Goal: Task Accomplishment & Management: Complete application form

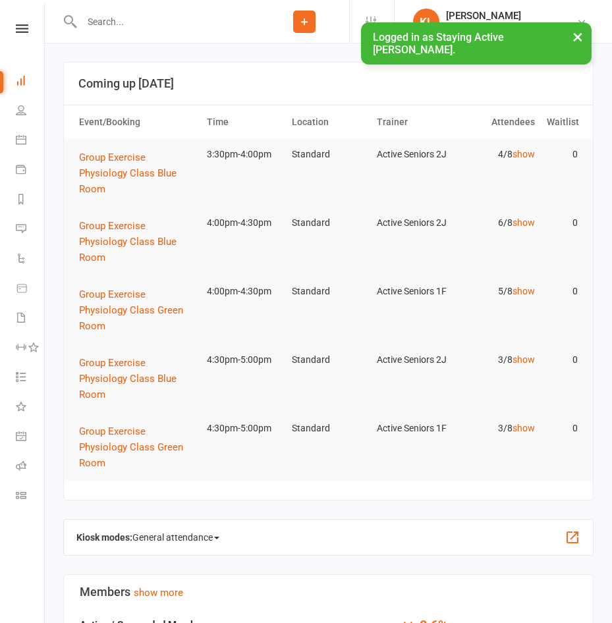
click at [130, 19] on input "text" at bounding box center [169, 22] width 182 height 18
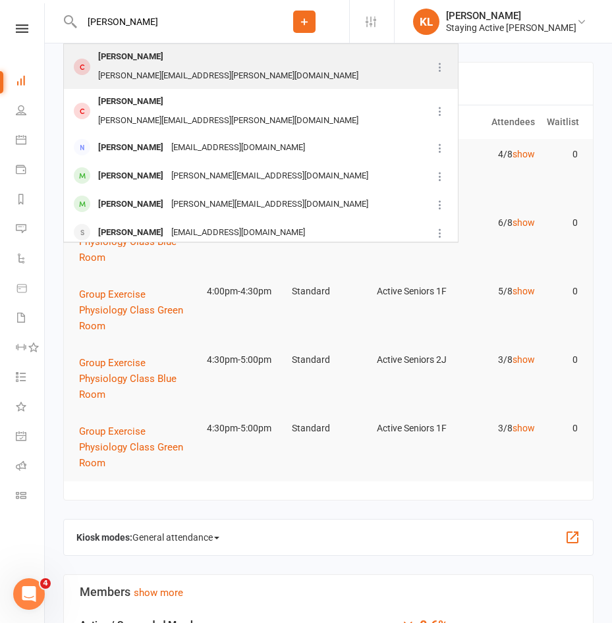
type input "[PERSON_NAME]"
click at [119, 58] on div "[PERSON_NAME]" at bounding box center [130, 56] width 73 height 19
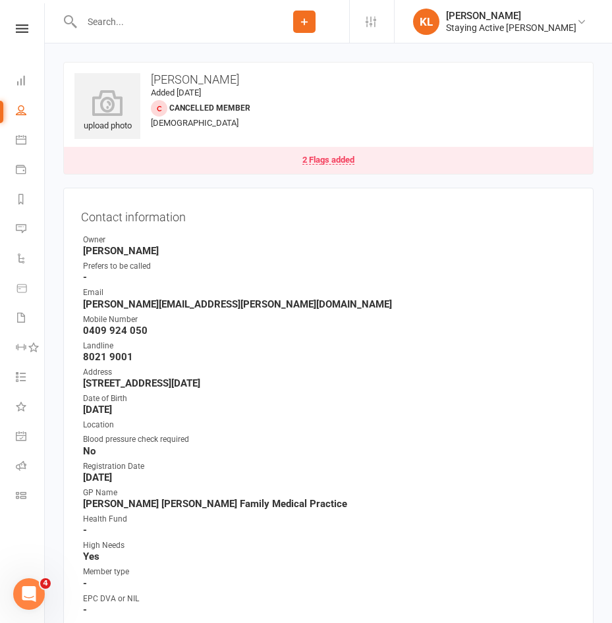
click at [387, 289] on div "Email" at bounding box center [329, 292] width 493 height 13
click at [386, 236] on div "Owner" at bounding box center [329, 240] width 493 height 13
click at [375, 186] on contact-information "upload photo [PERSON_NAME] Added [DATE] Cancelled member [DEMOGRAPHIC_DATA] 2 F…" at bounding box center [328, 369] width 530 height 614
click at [131, 18] on input "text" at bounding box center [169, 22] width 182 height 18
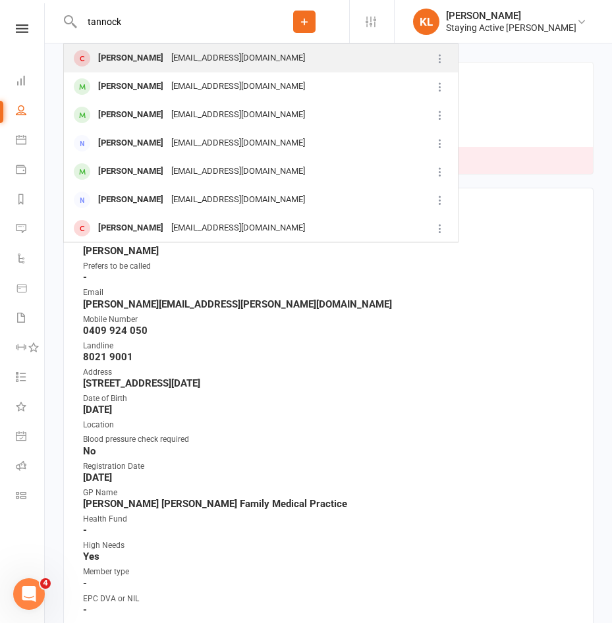
type input "tannock"
click at [126, 68] on div "[PERSON_NAME] [EMAIL_ADDRESS][DOMAIN_NAME]" at bounding box center [247, 58] width 364 height 27
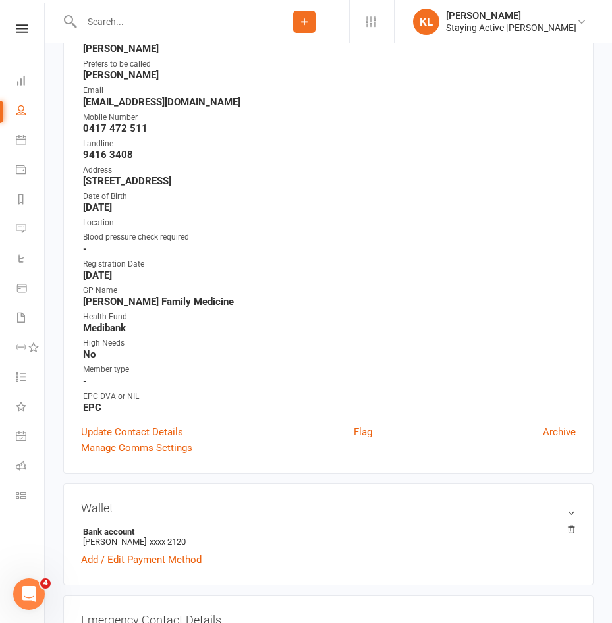
scroll to position [198, 0]
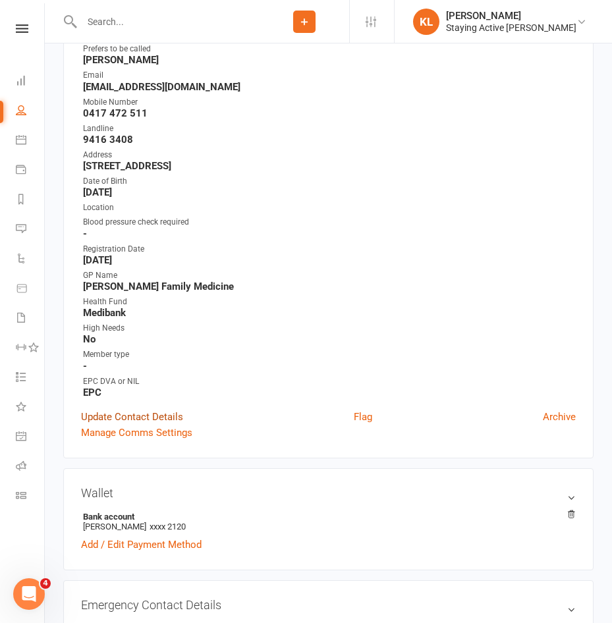
click at [157, 414] on link "Update Contact Details" at bounding box center [132, 417] width 102 height 16
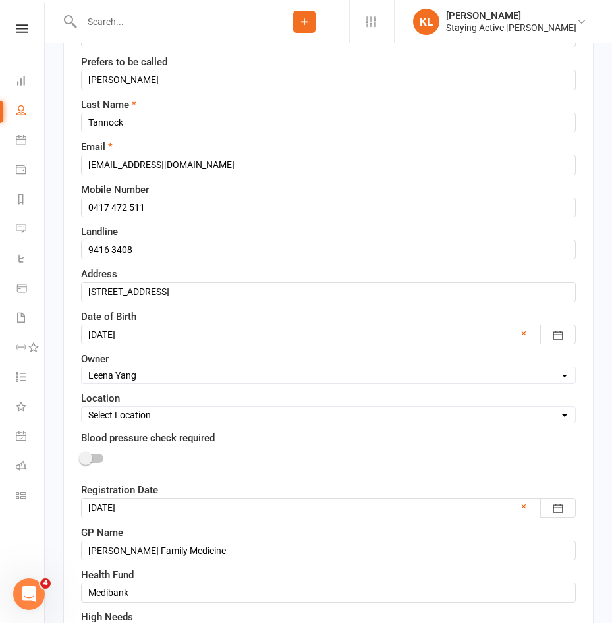
scroll to position [194, 0]
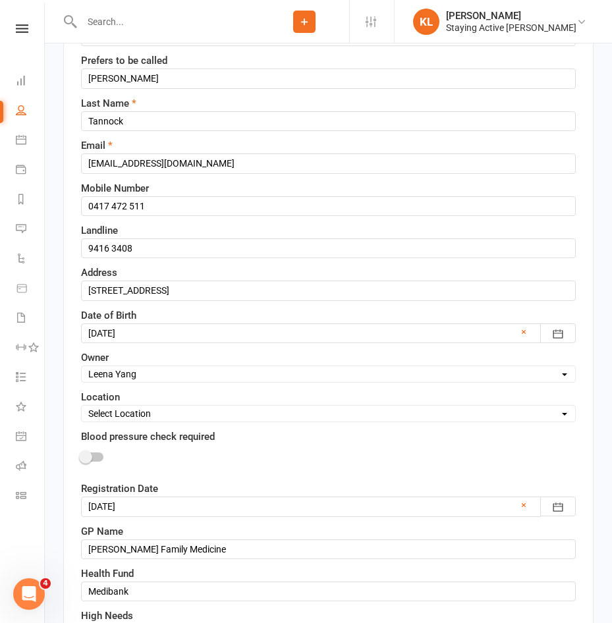
click at [132, 370] on select "Select Owner Active Seniors 1F [PERSON_NAME] [PERSON_NAME] [PERSON_NAME] [PERSO…" at bounding box center [328, 374] width 493 height 14
select select "11"
click at [82, 367] on select "Select Owner Active Seniors 1F [PERSON_NAME] [PERSON_NAME] [PERSON_NAME] [PERSO…" at bounding box center [328, 374] width 493 height 14
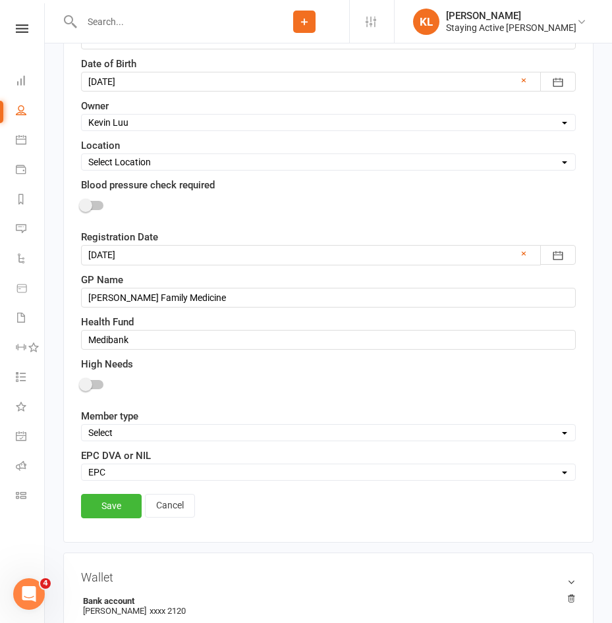
scroll to position [457, 0]
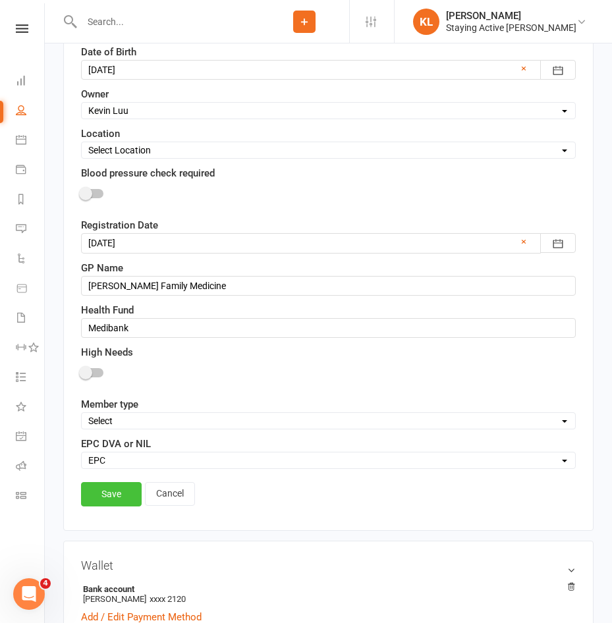
click at [128, 488] on link "Save" at bounding box center [111, 494] width 61 height 24
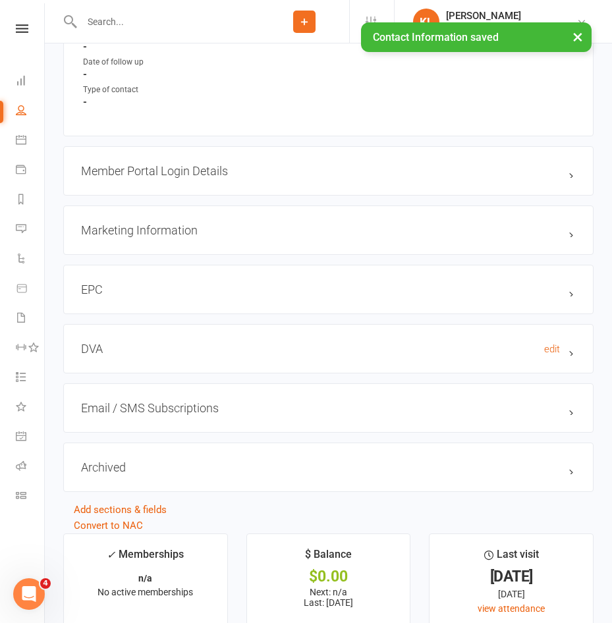
scroll to position [1449, 0]
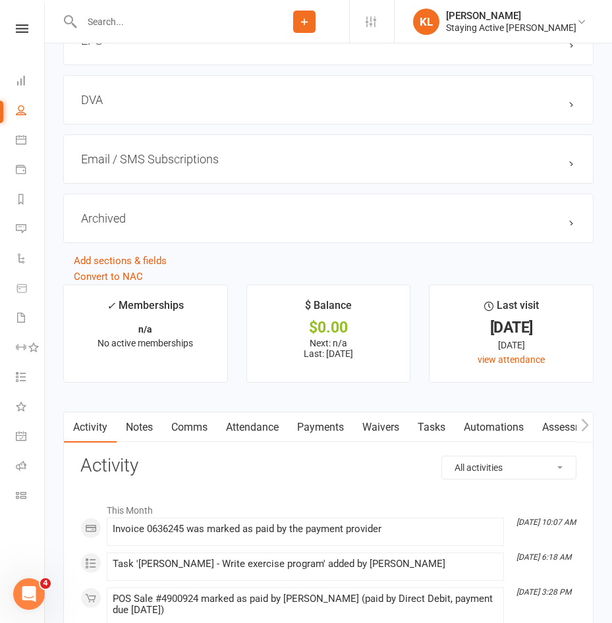
click at [143, 443] on link "Notes" at bounding box center [139, 427] width 45 height 30
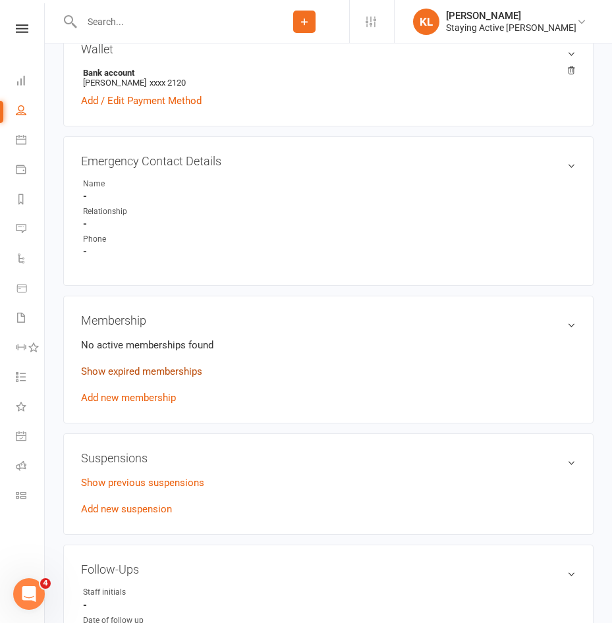
scroll to position [659, 0]
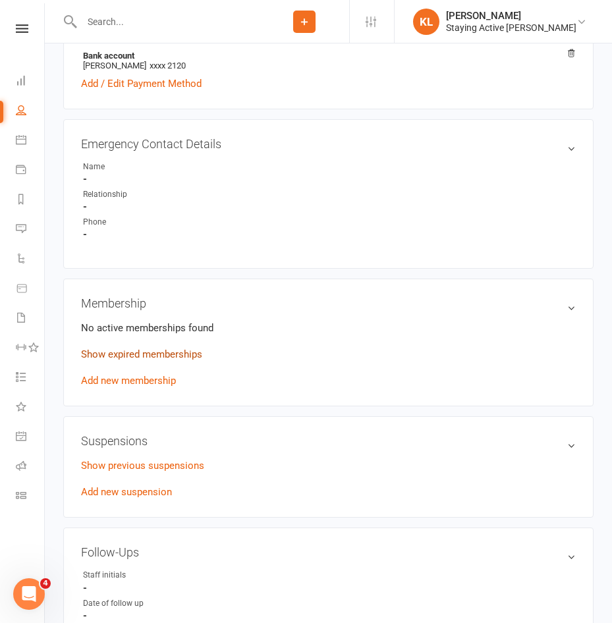
click at [115, 354] on link "Show expired memberships" at bounding box center [141, 354] width 121 height 12
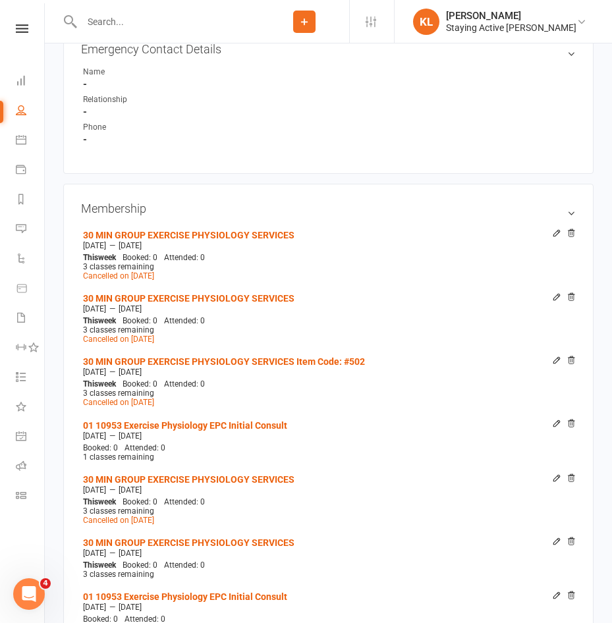
scroll to position [1054, 0]
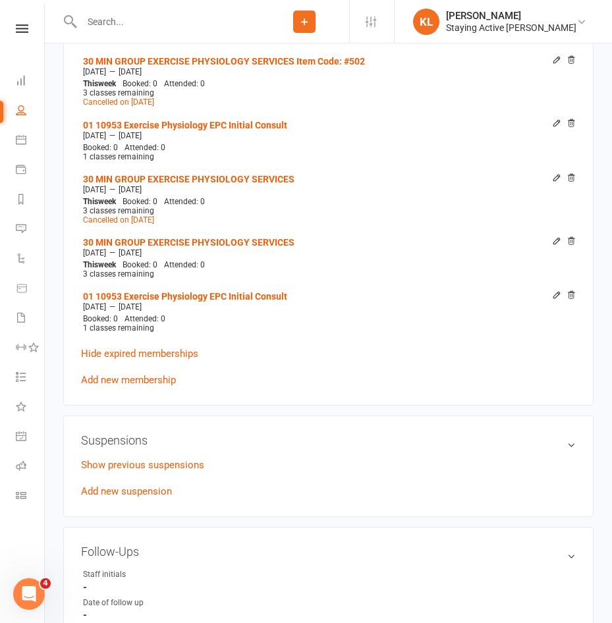
click at [108, 375] on link "Add new membership" at bounding box center [128, 380] width 95 height 12
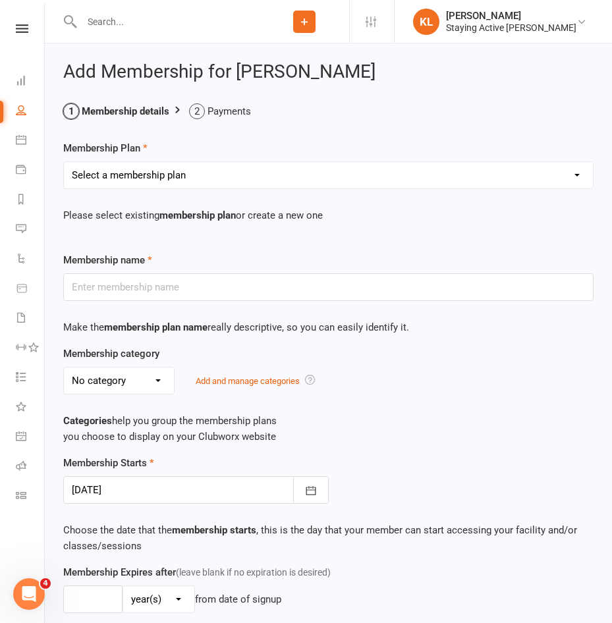
click at [125, 173] on select "Select a membership plan Create new Membership Plan 193000 Telehealth Exercise …" at bounding box center [328, 175] width 529 height 26
select select "2"
click at [64, 162] on select "Select a membership plan Create new Membership Plan 193000 Telehealth Exercise …" at bounding box center [328, 175] width 529 height 26
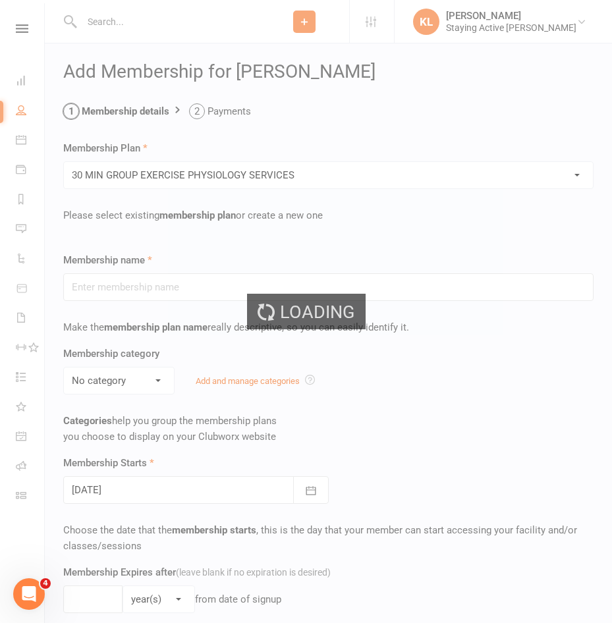
type input "30 MIN GROUP EXERCISE PHYSIOLOGY SERVICES"
select select "2"
type input "3"
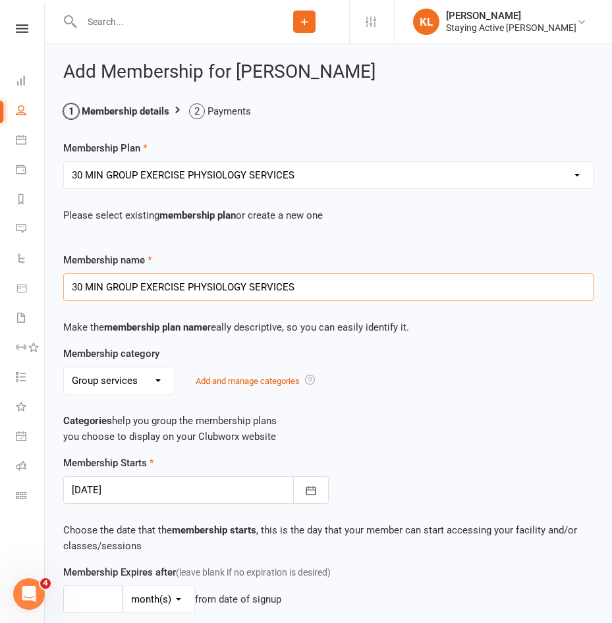
click at [305, 292] on input "30 MIN GROUP EXERCISE PHYSIOLOGY SERVICES" at bounding box center [328, 287] width 530 height 28
type input "30 MIN GROUP EXERCISE PHYSIOLOGY SERVICES Item Code: 502"
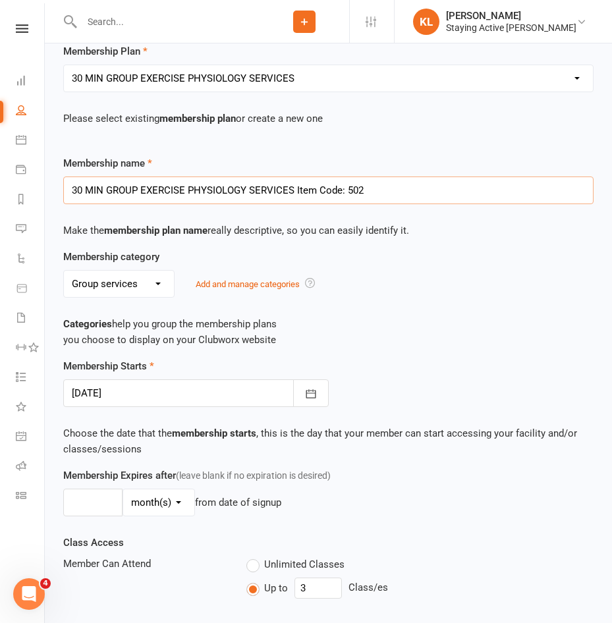
scroll to position [198, 0]
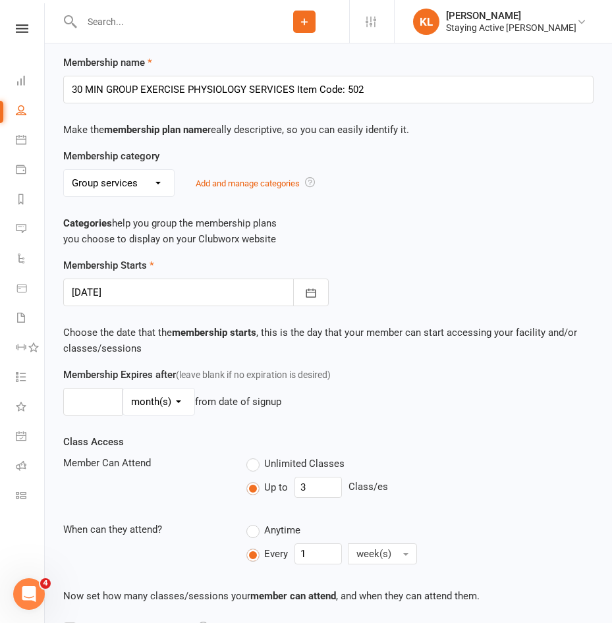
click at [126, 299] on div at bounding box center [195, 293] width 265 height 28
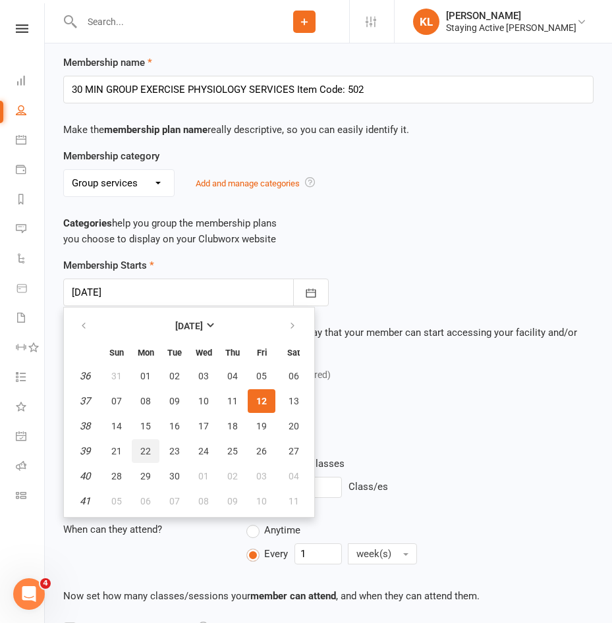
click at [136, 449] on button "22" at bounding box center [146, 451] width 28 height 24
type input "[DATE]"
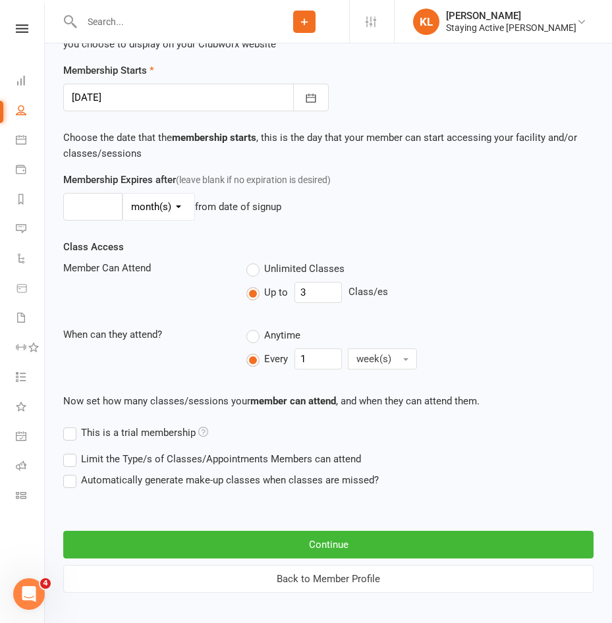
scroll to position [403, 0]
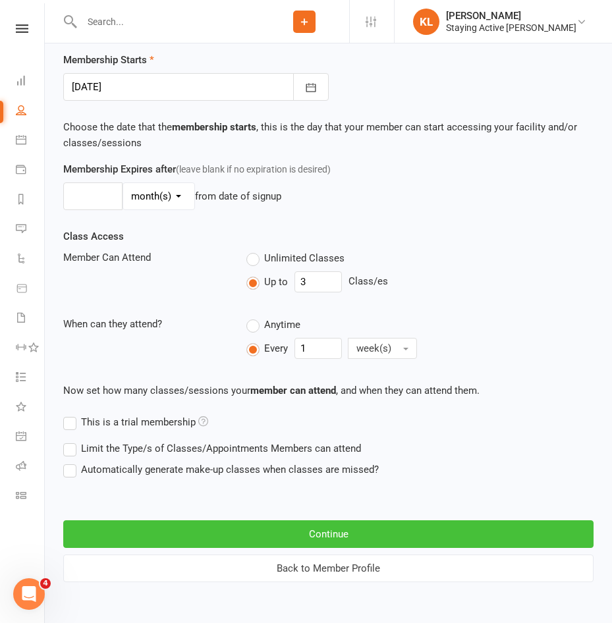
click at [177, 531] on button "Continue" at bounding box center [328, 534] width 530 height 28
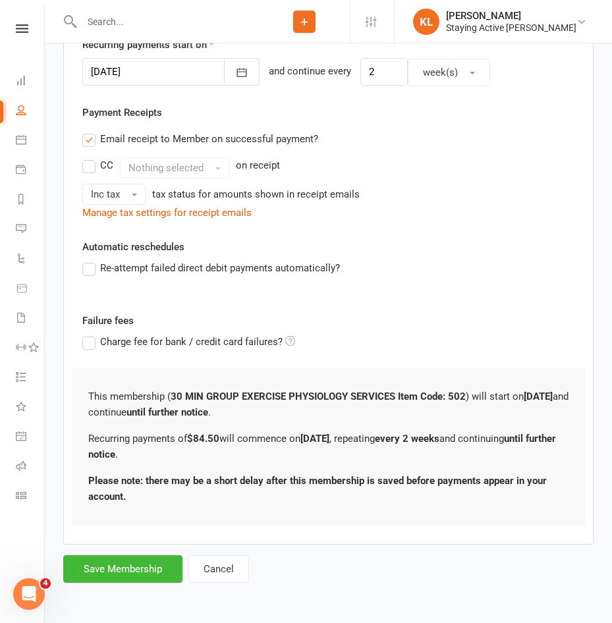
scroll to position [0, 0]
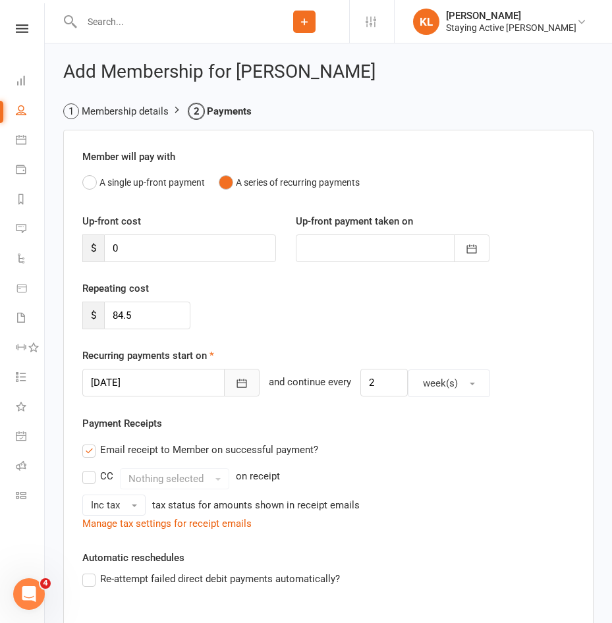
click at [224, 390] on button "button" at bounding box center [242, 383] width 36 height 28
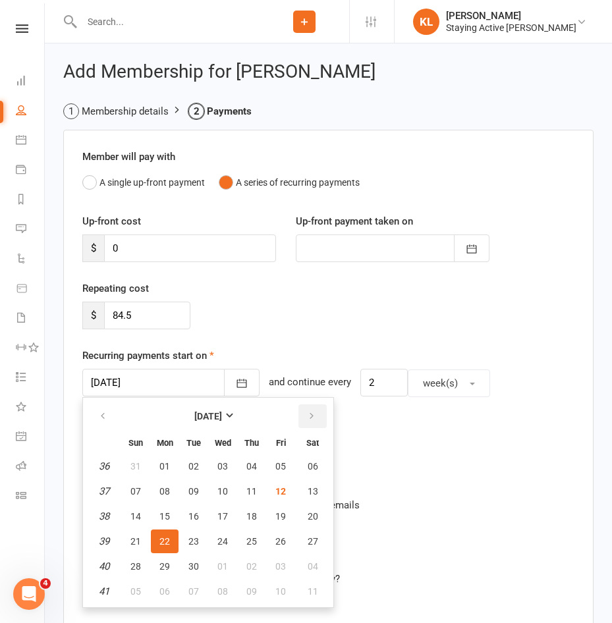
click at [307, 414] on icon "button" at bounding box center [311, 416] width 9 height 11
click at [163, 514] on span "13" at bounding box center [164, 516] width 11 height 11
type input "[DATE]"
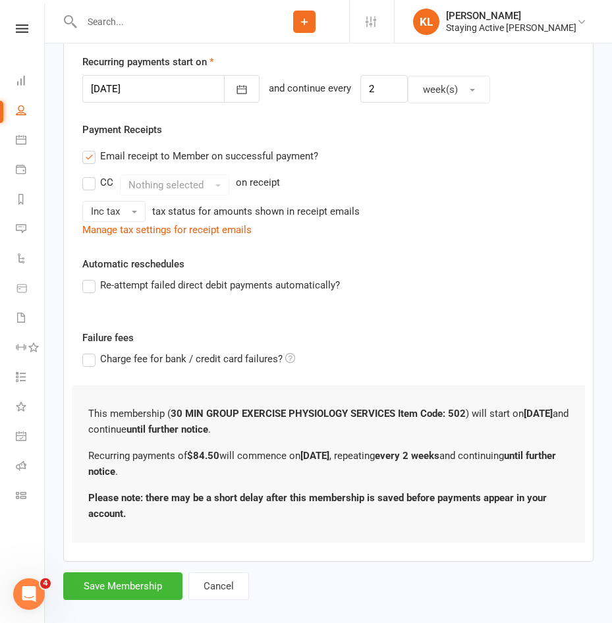
scroll to position [311, 0]
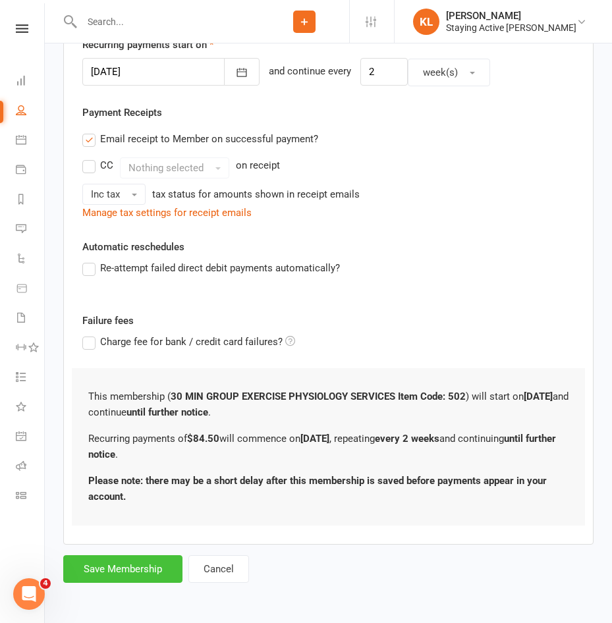
click at [151, 567] on button "Save Membership" at bounding box center [122, 569] width 119 height 28
